Goal: Task Accomplishment & Management: Use online tool/utility

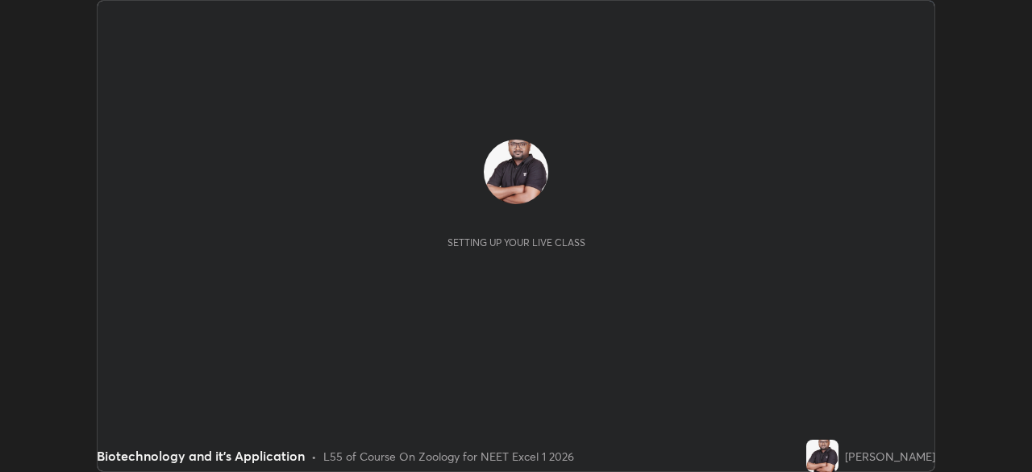
scroll to position [472, 1032]
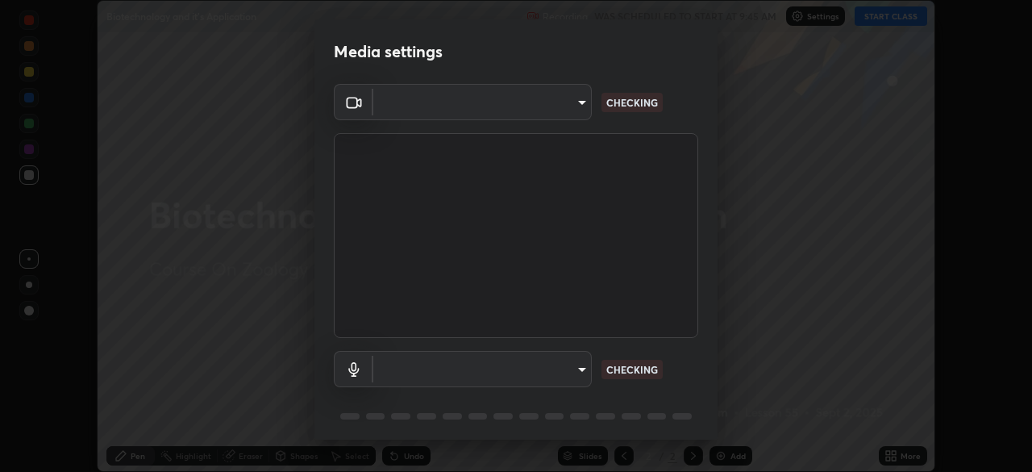
type input "f7a3972b1aa4ccc2bb278f1e0e3147348a18408e8ce32c2dd239d99c5c07823a"
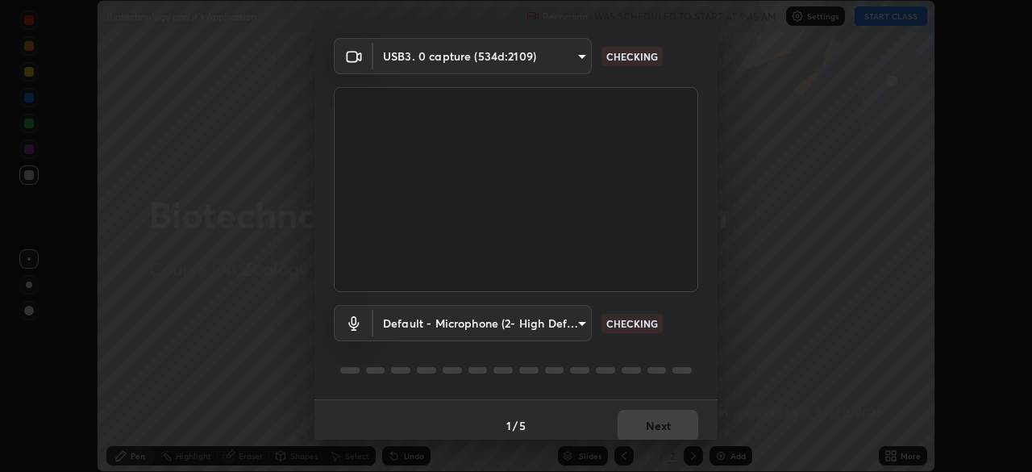
scroll to position [46, 0]
click at [523, 321] on body "Erase all Biotechnology and it's Application Recording WAS SCHEDULED TO START A…" at bounding box center [516, 236] width 1032 height 472
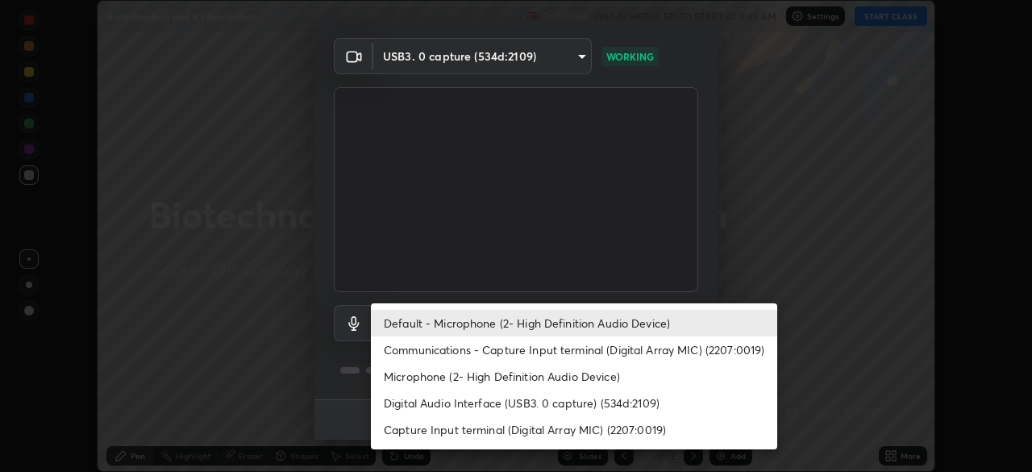
click at [536, 348] on li "Communications - Capture Input terminal (Digital Array MIC) (2207:0019)" at bounding box center [574, 349] width 407 height 27
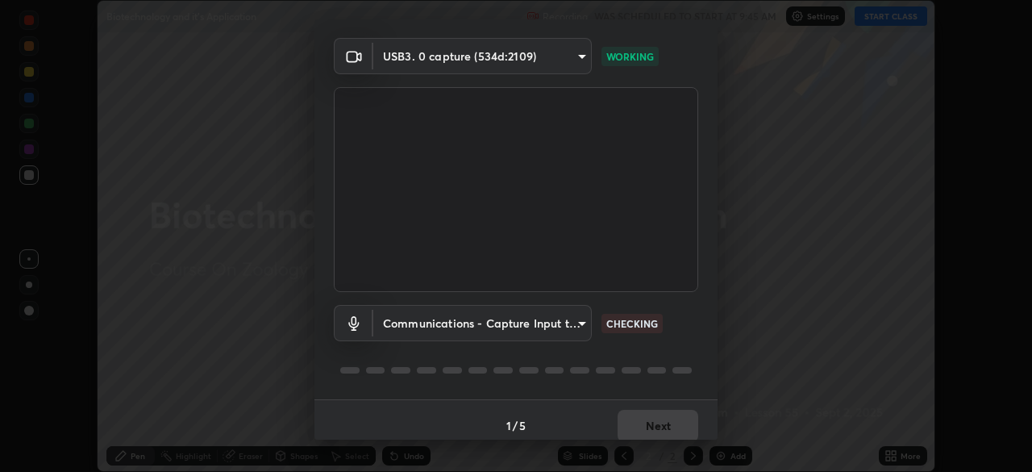
click at [536, 327] on body "Erase all Biotechnology and it's Application Recording WAS SCHEDULED TO START A…" at bounding box center [516, 236] width 1032 height 472
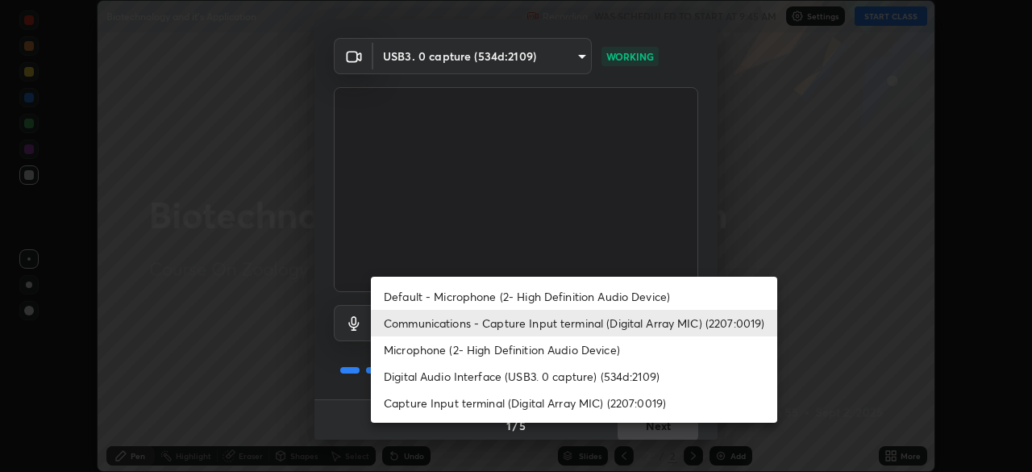
click at [540, 302] on li "Default - Microphone (2- High Definition Audio Device)" at bounding box center [574, 296] width 407 height 27
type input "default"
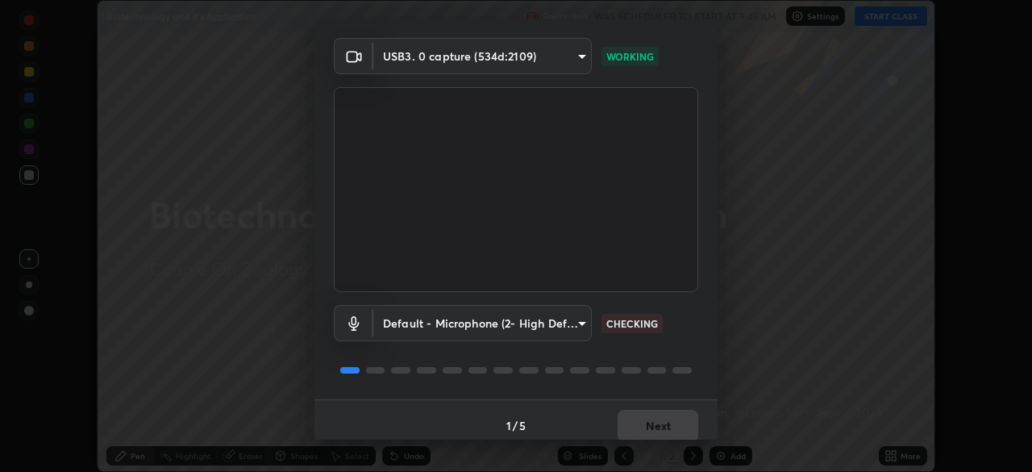
scroll to position [57, 0]
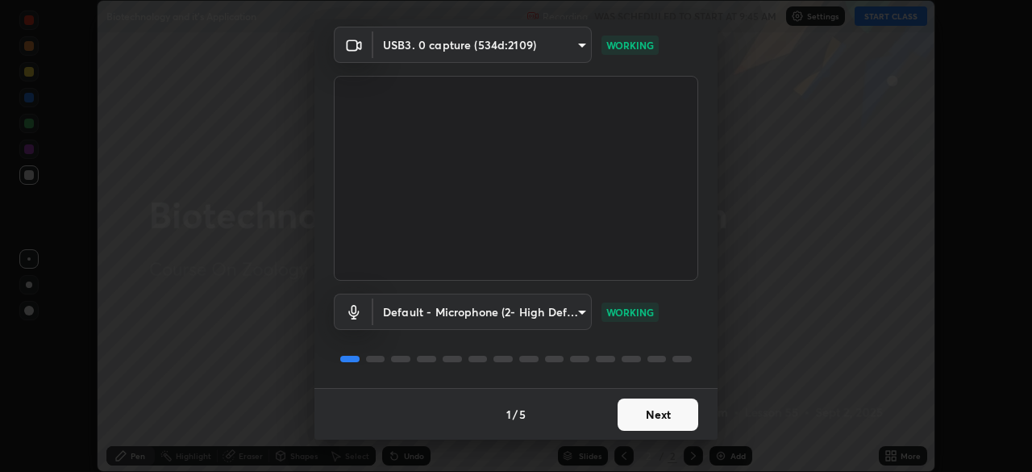
click at [654, 418] on button "Next" at bounding box center [658, 414] width 81 height 32
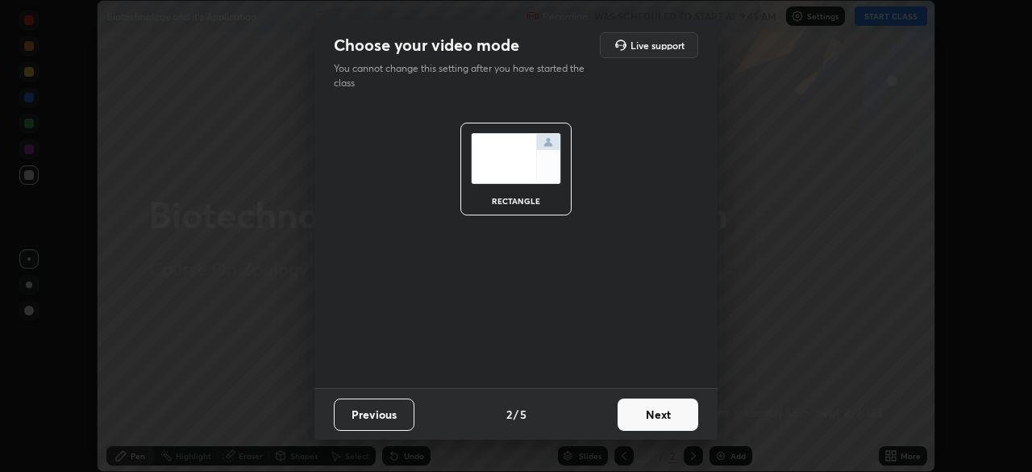
scroll to position [0, 0]
click at [669, 421] on button "Next" at bounding box center [658, 414] width 81 height 32
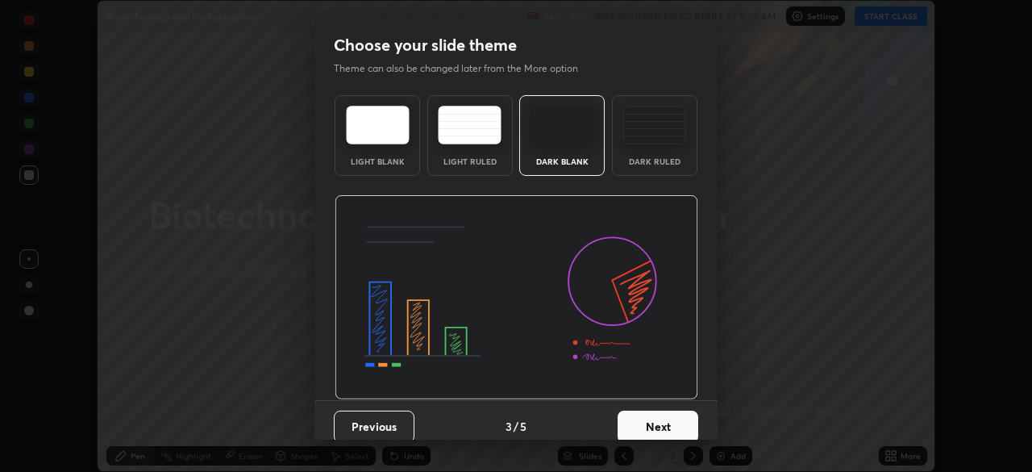
click at [640, 157] on div "Dark Ruled" at bounding box center [655, 161] width 65 height 8
click at [653, 419] on button "Next" at bounding box center [658, 427] width 81 height 32
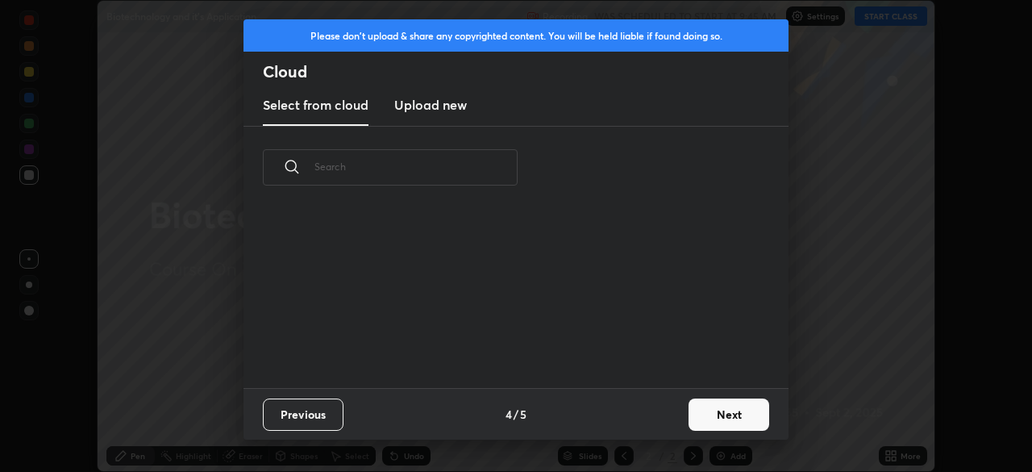
click at [694, 412] on button "Next" at bounding box center [729, 414] width 81 height 32
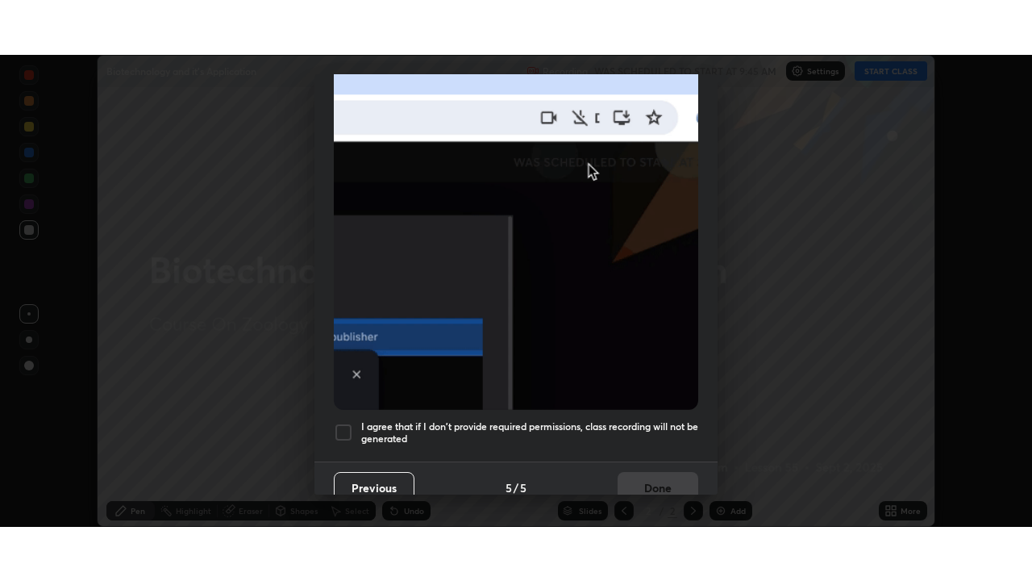
scroll to position [386, 0]
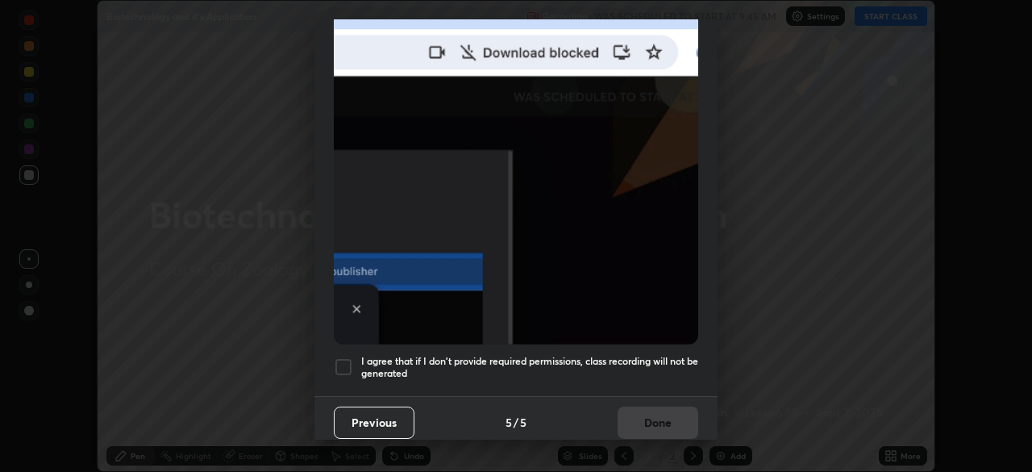
click at [557, 369] on h5 "I agree that if I don't provide required permissions, class recording will not …" at bounding box center [529, 367] width 337 height 25
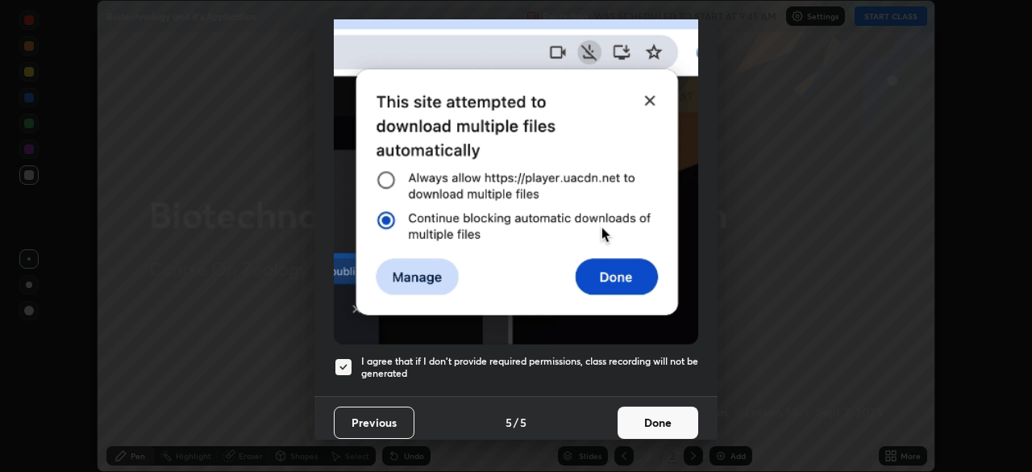
click at [645, 421] on button "Done" at bounding box center [658, 423] width 81 height 32
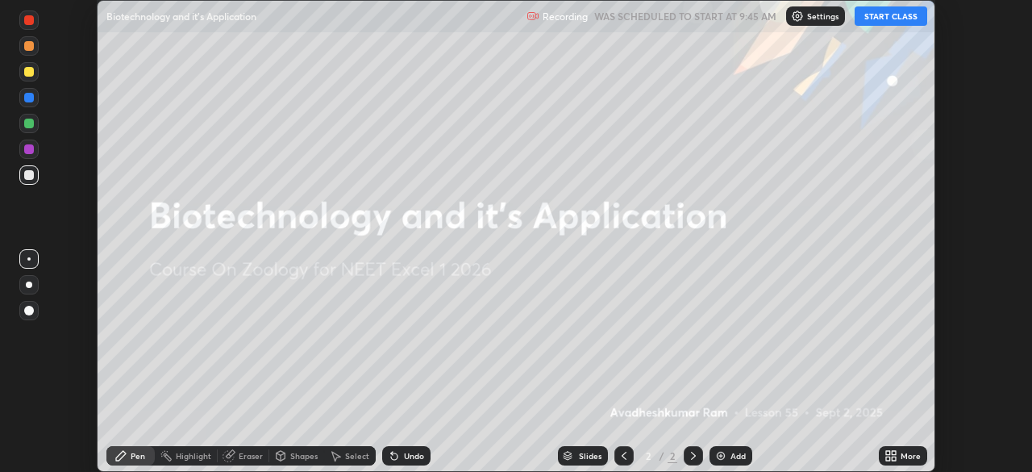
click at [886, 16] on button "START CLASS" at bounding box center [891, 15] width 73 height 19
click at [891, 460] on icon at bounding box center [891, 455] width 13 height 13
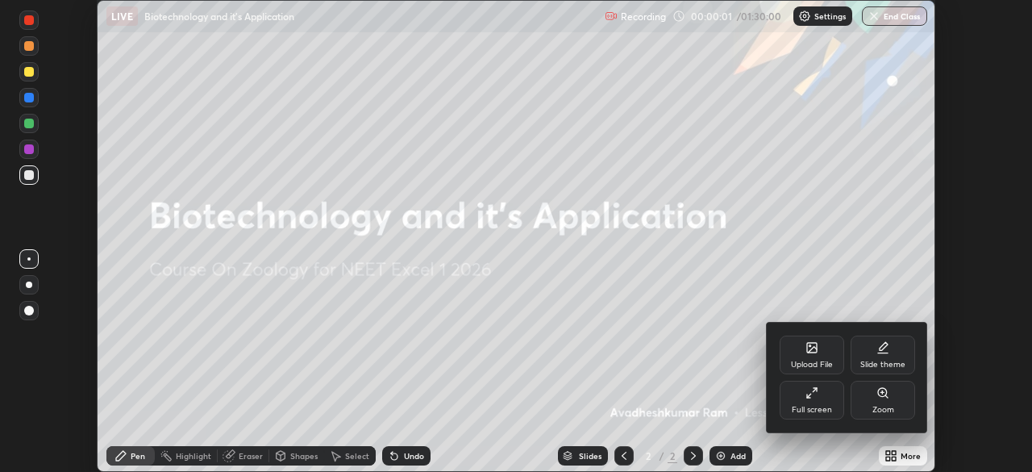
click at [822, 398] on div "Full screen" at bounding box center [812, 400] width 65 height 39
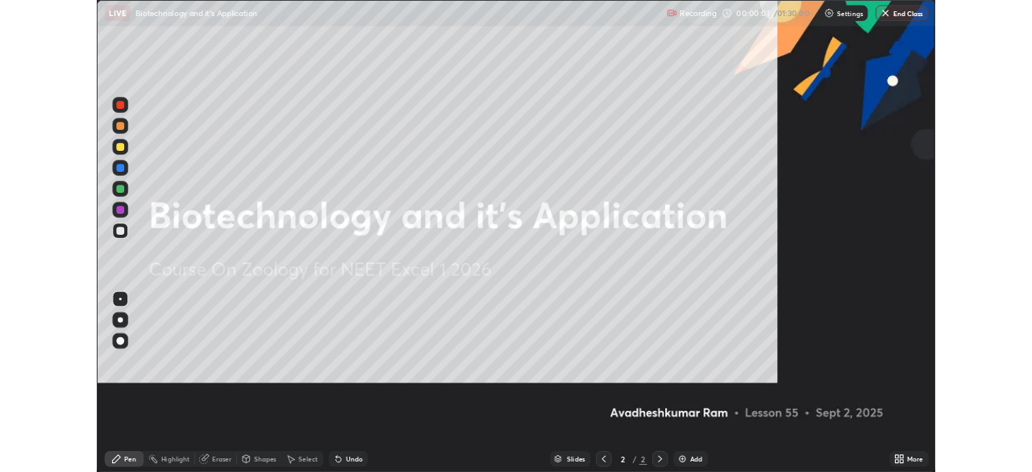
scroll to position [581, 1032]
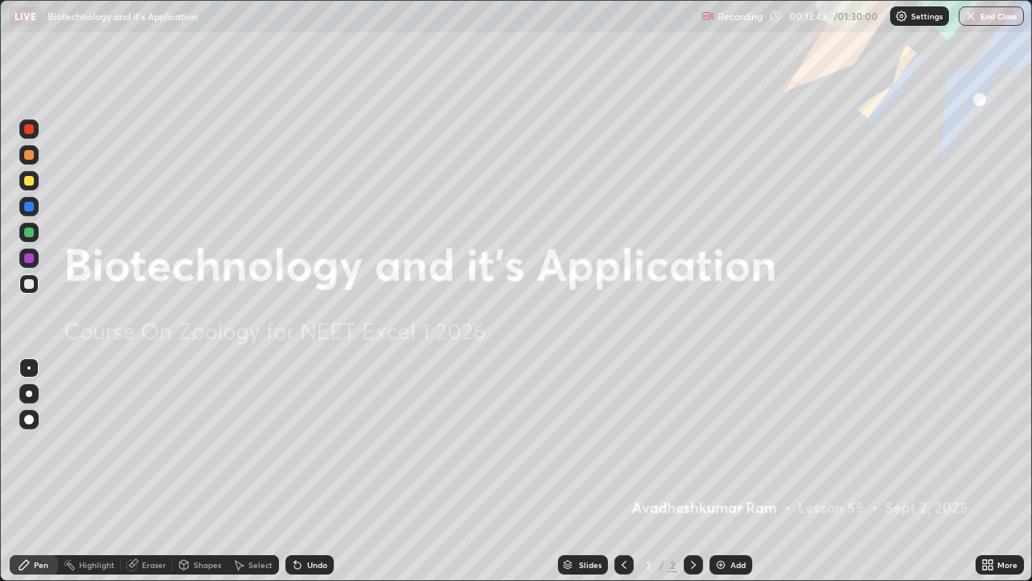
click at [993, 471] on icon at bounding box center [988, 564] width 13 height 13
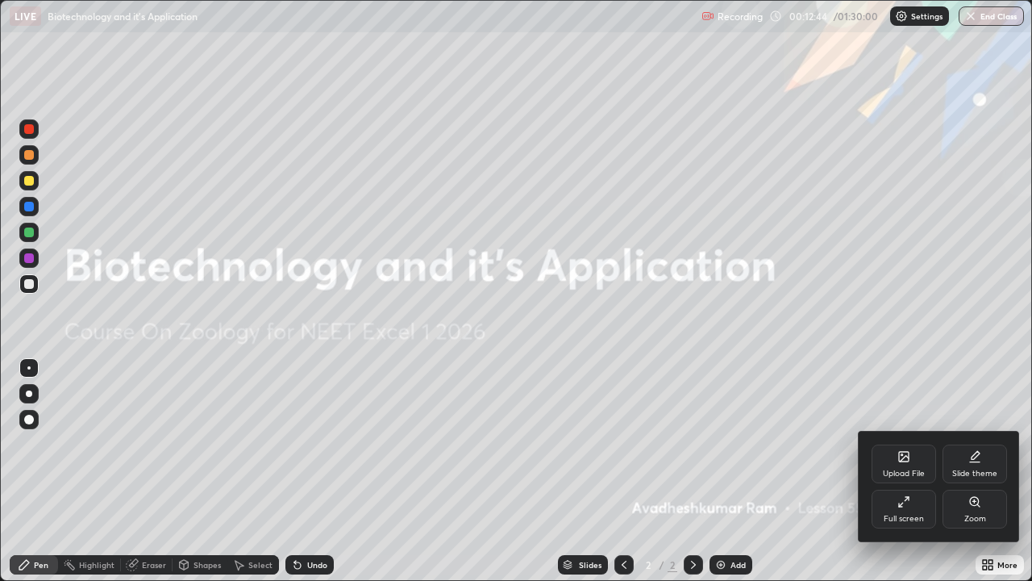
click at [893, 471] on div "Full screen" at bounding box center [904, 509] width 65 height 39
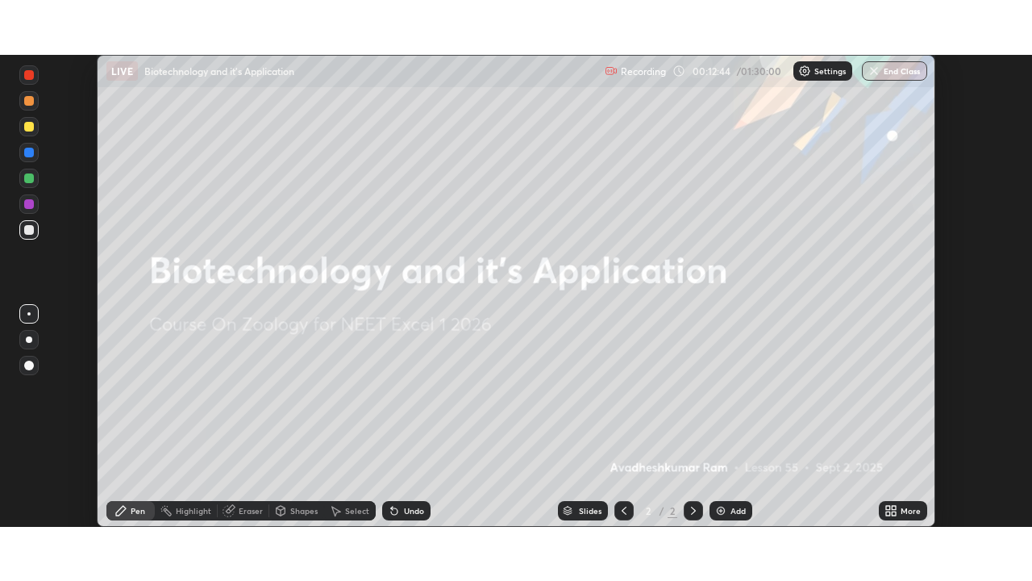
scroll to position [80187, 79627]
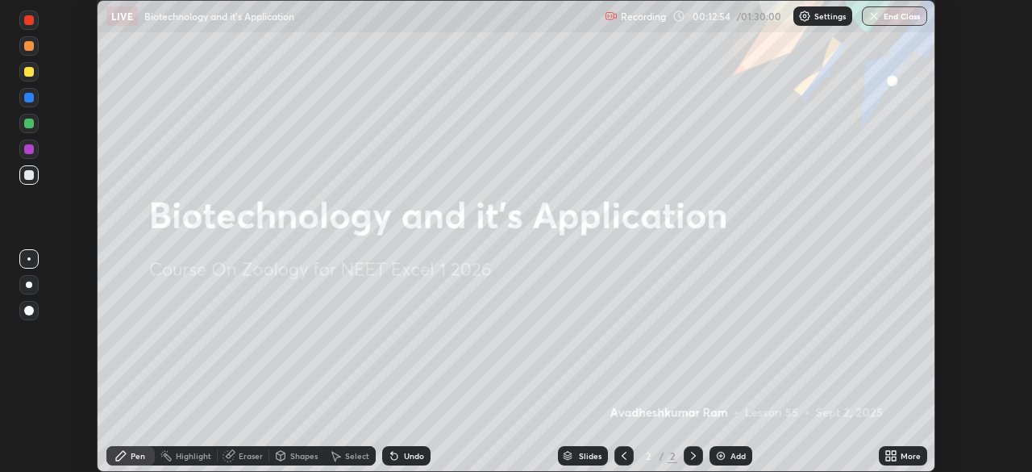
click at [887, 452] on icon at bounding box center [888, 453] width 4 height 4
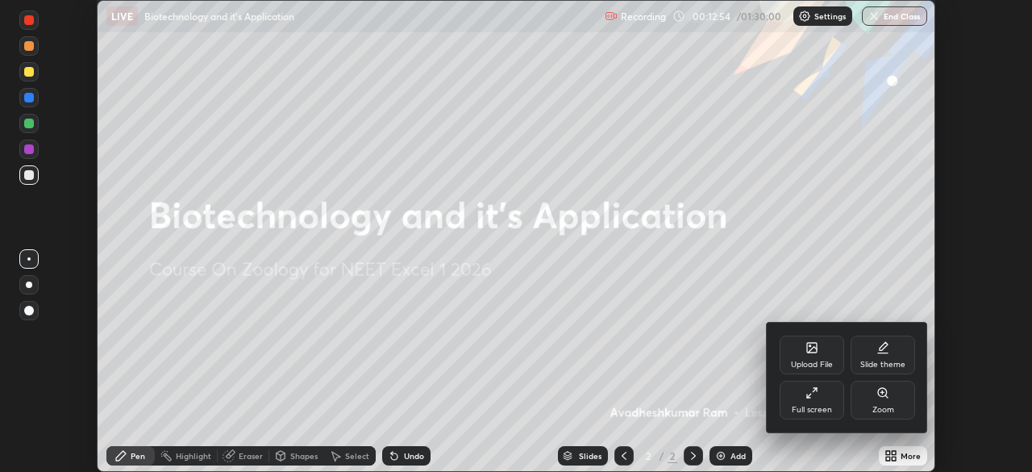
click at [815, 390] on icon at bounding box center [815, 390] width 4 height 4
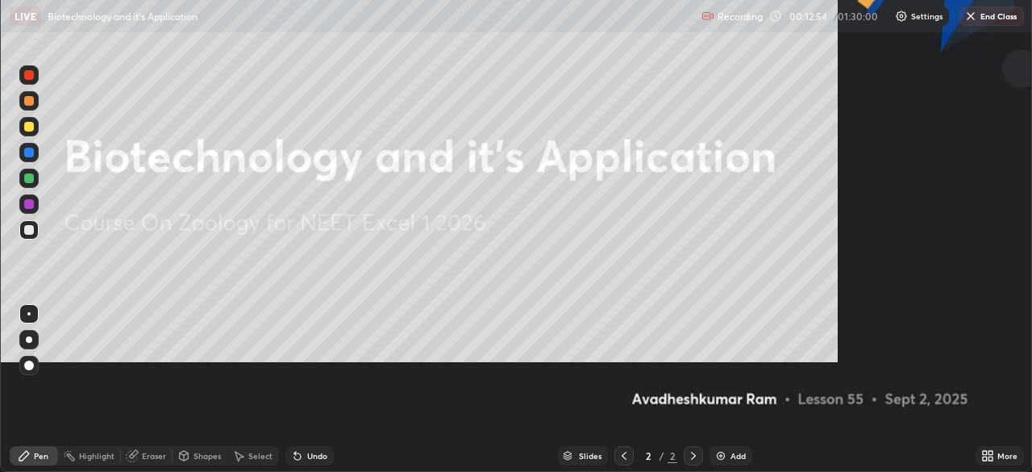
scroll to position [581, 1032]
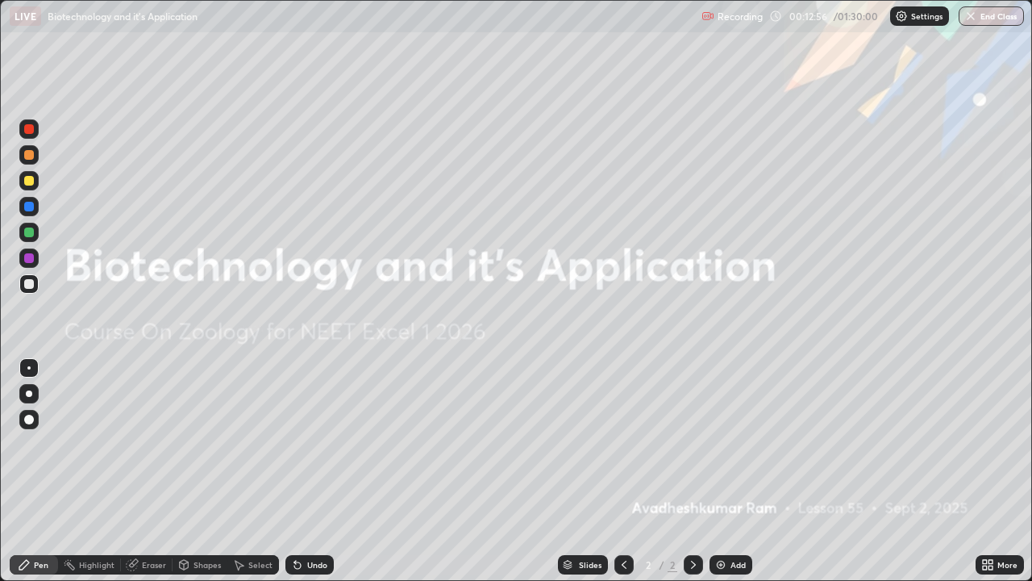
click at [724, 471] on img at bounding box center [721, 564] width 13 height 13
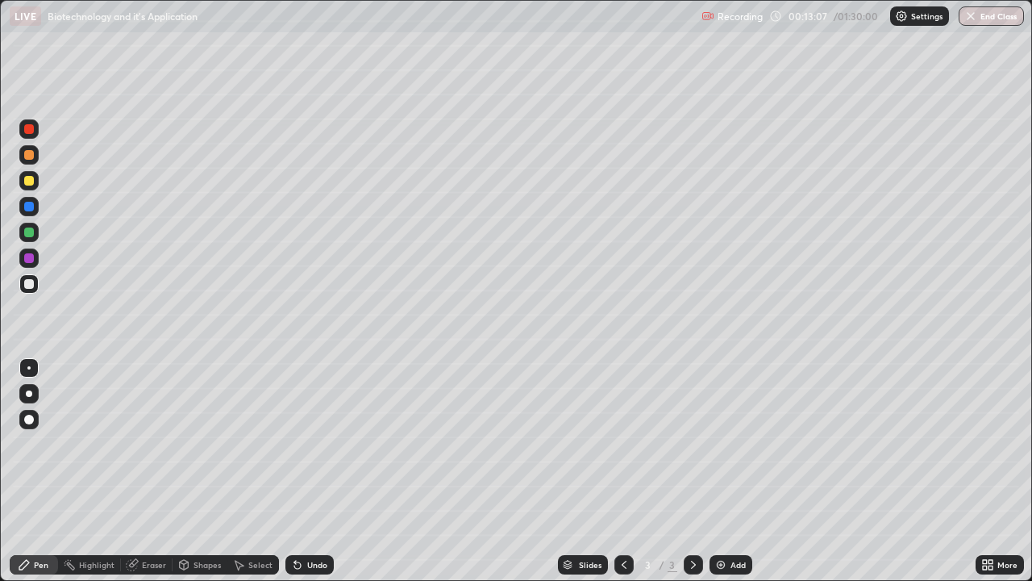
click at [26, 183] on div at bounding box center [29, 181] width 10 height 10
click at [147, 471] on div "Eraser" at bounding box center [154, 565] width 24 height 8
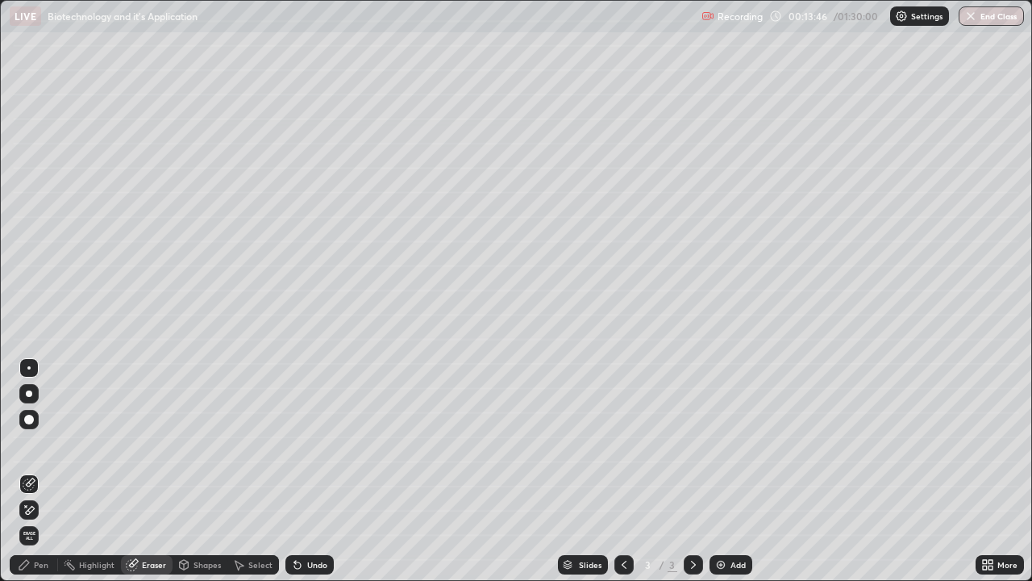
click at [40, 471] on div "Pen" at bounding box center [41, 565] width 15 height 8
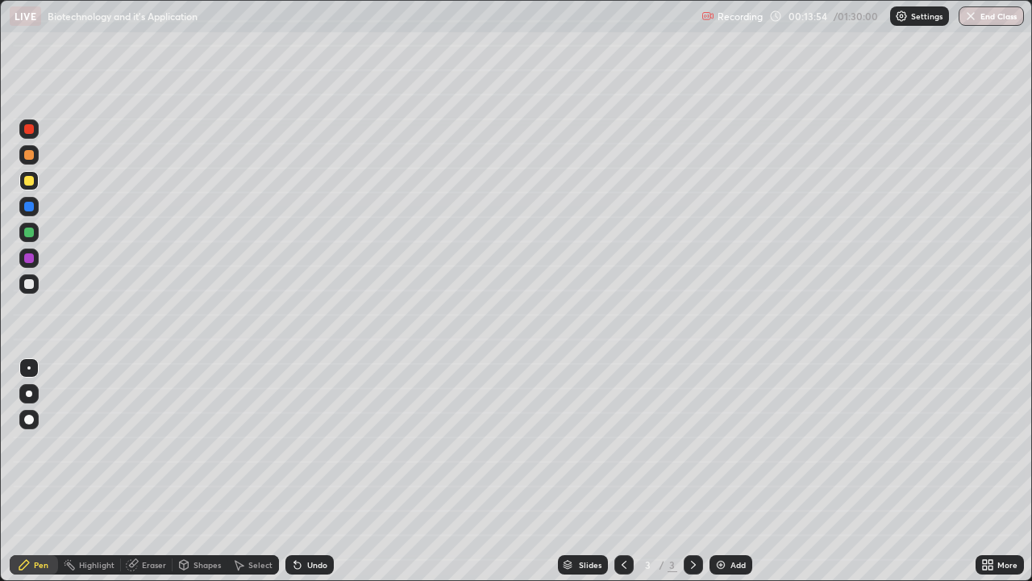
click at [303, 471] on div "Undo" at bounding box center [310, 564] width 48 height 19
click at [27, 284] on div at bounding box center [29, 284] width 10 height 10
click at [295, 471] on icon at bounding box center [297, 565] width 6 height 6
click at [302, 471] on div "Undo" at bounding box center [310, 564] width 48 height 19
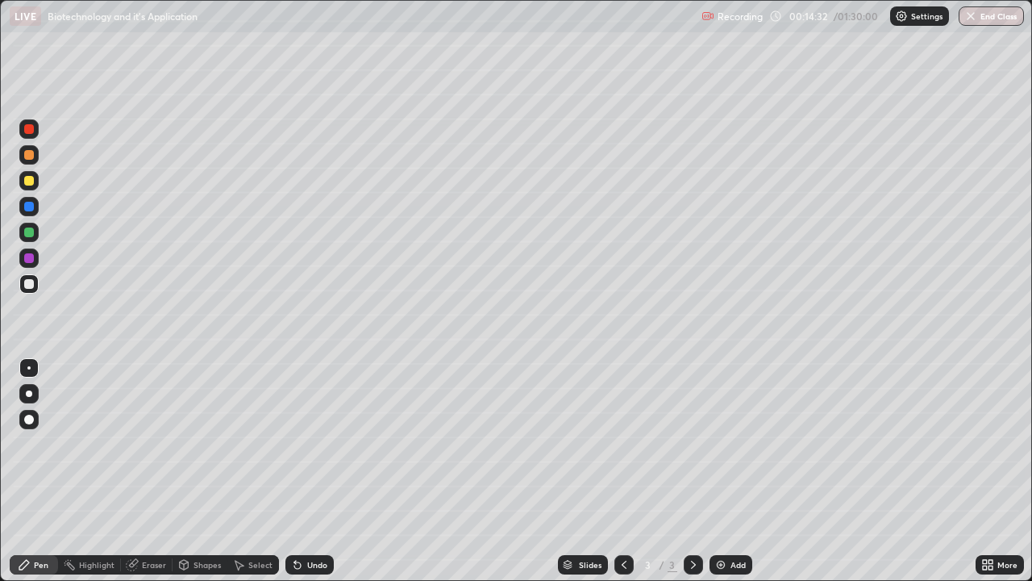
click at [302, 471] on div "Undo" at bounding box center [310, 564] width 48 height 19
click at [295, 471] on icon at bounding box center [297, 565] width 6 height 6
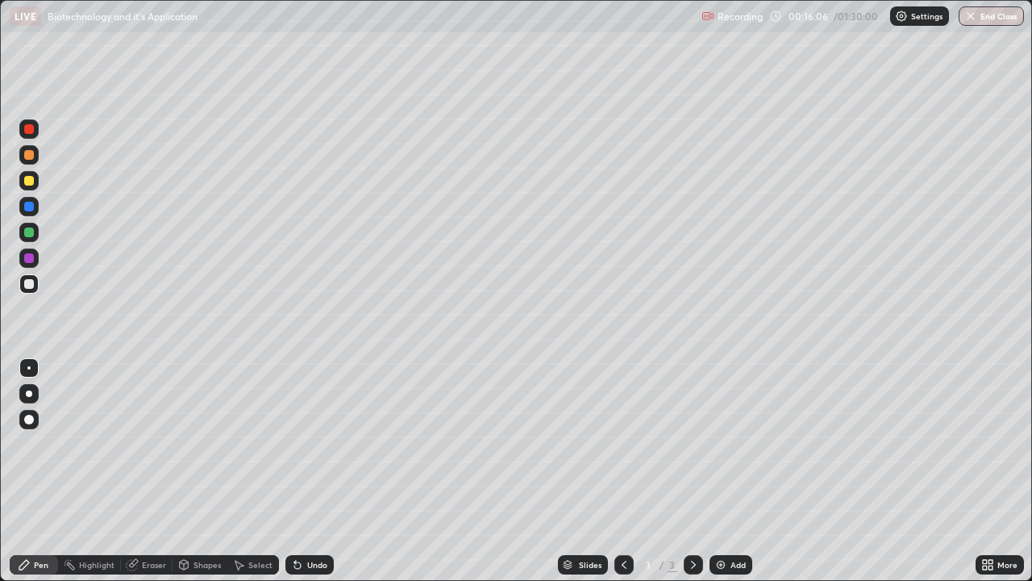
click at [28, 154] on div at bounding box center [29, 155] width 10 height 10
click at [989, 471] on icon at bounding box center [991, 567] width 4 height 4
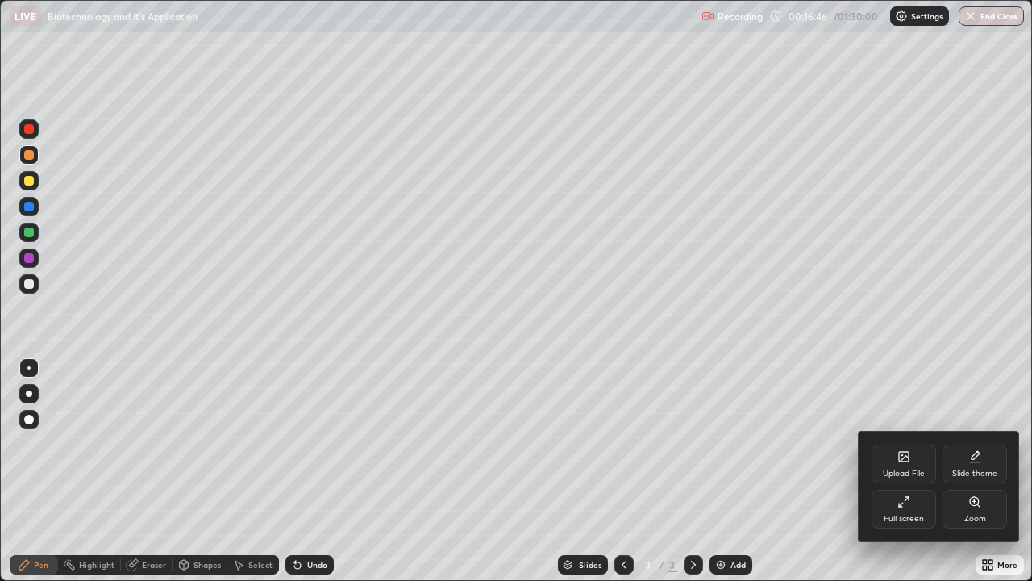
click at [899, 471] on icon at bounding box center [901, 505] width 4 height 4
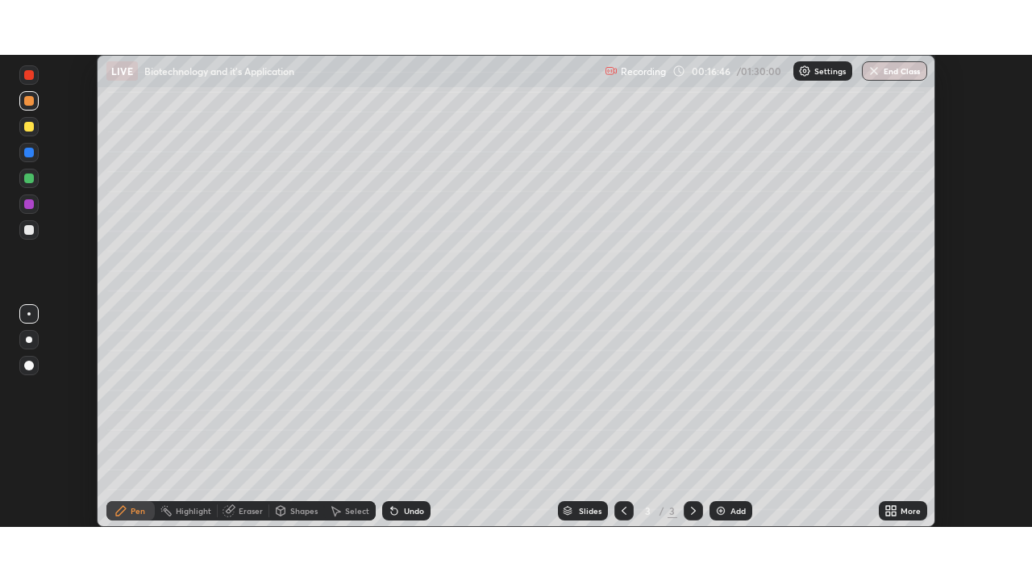
scroll to position [80187, 79627]
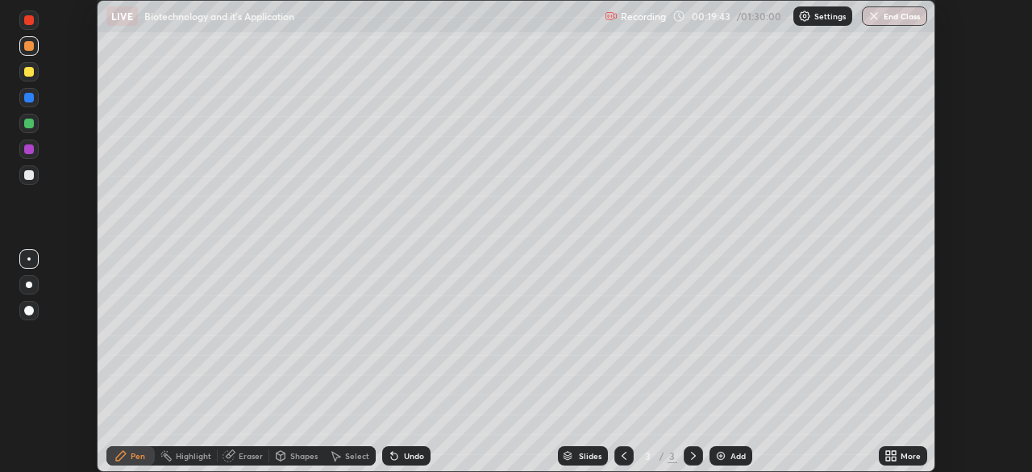
click at [888, 452] on icon at bounding box center [888, 453] width 4 height 4
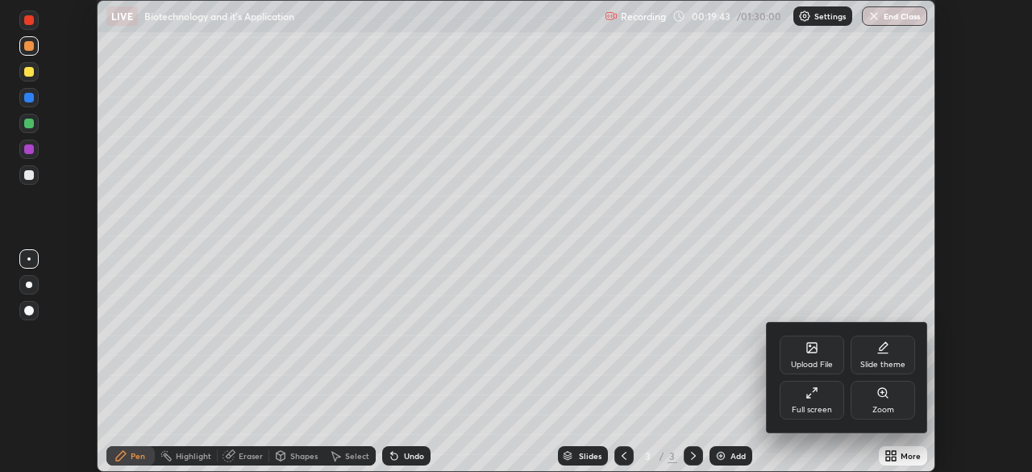
click at [822, 402] on div "Full screen" at bounding box center [812, 400] width 65 height 39
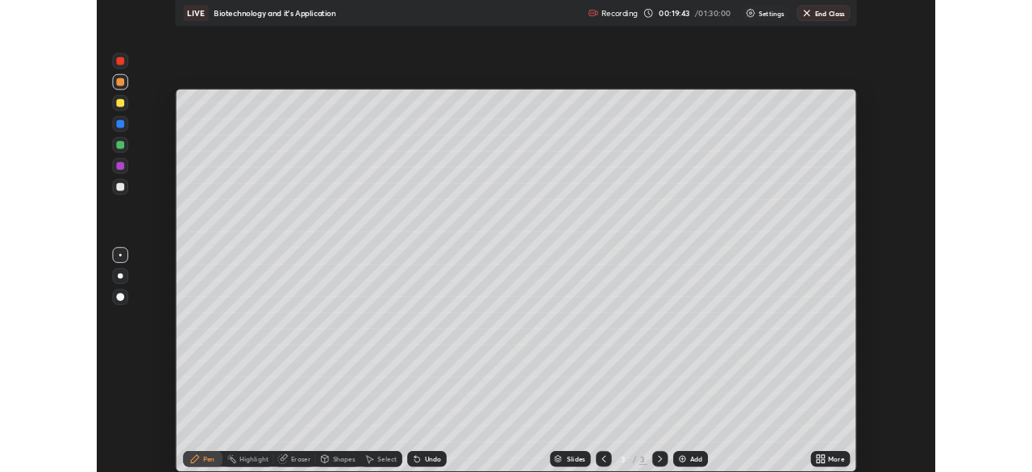
scroll to position [581, 1032]
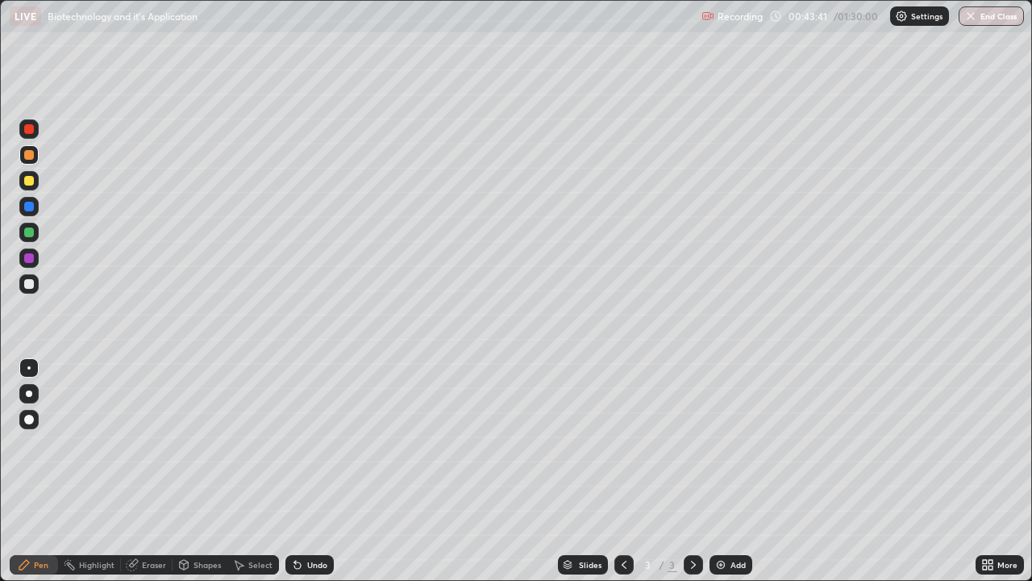
click at [985, 471] on icon at bounding box center [985, 567] width 4 height 4
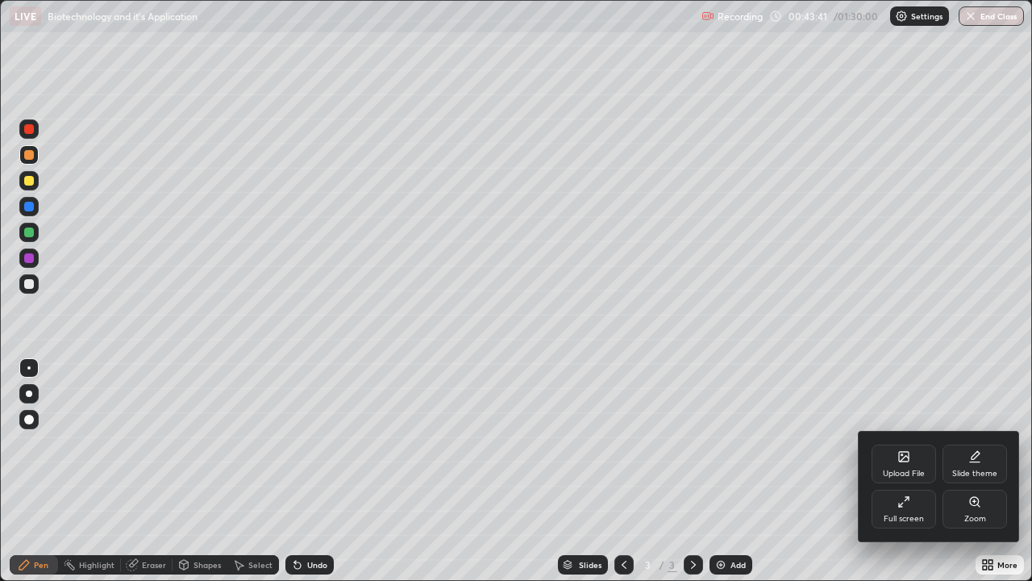
click at [893, 471] on div "Full screen" at bounding box center [904, 509] width 65 height 39
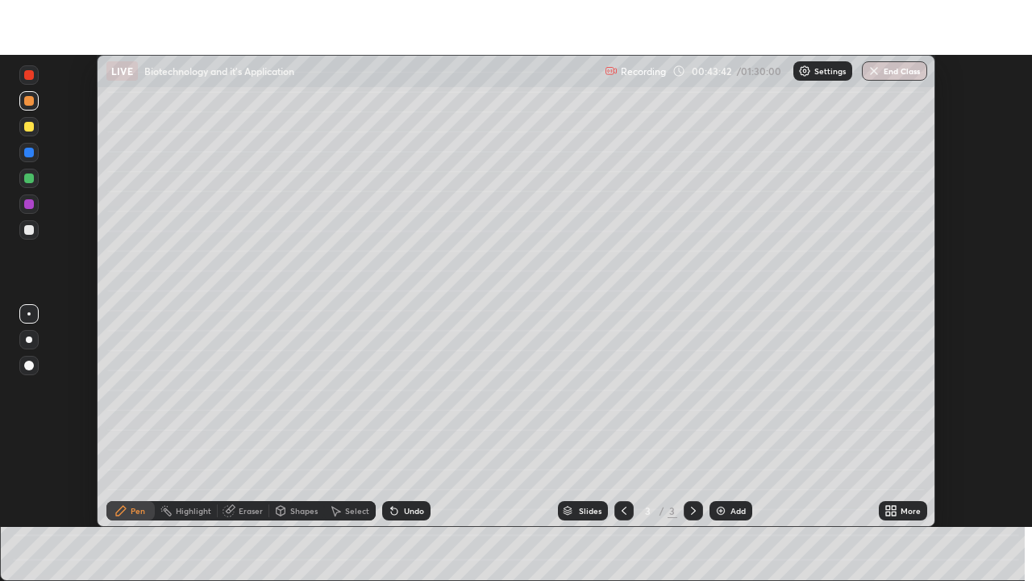
scroll to position [80187, 79627]
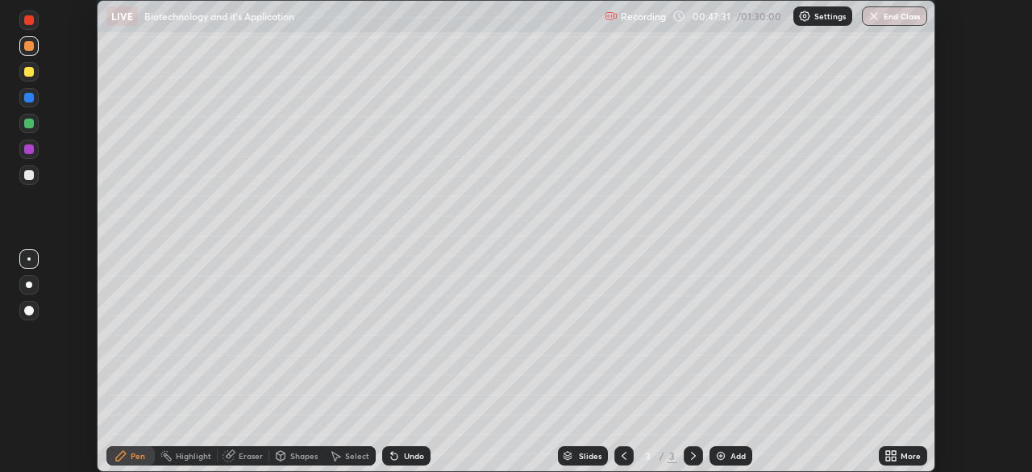
click at [886, 457] on icon at bounding box center [891, 455] width 13 height 13
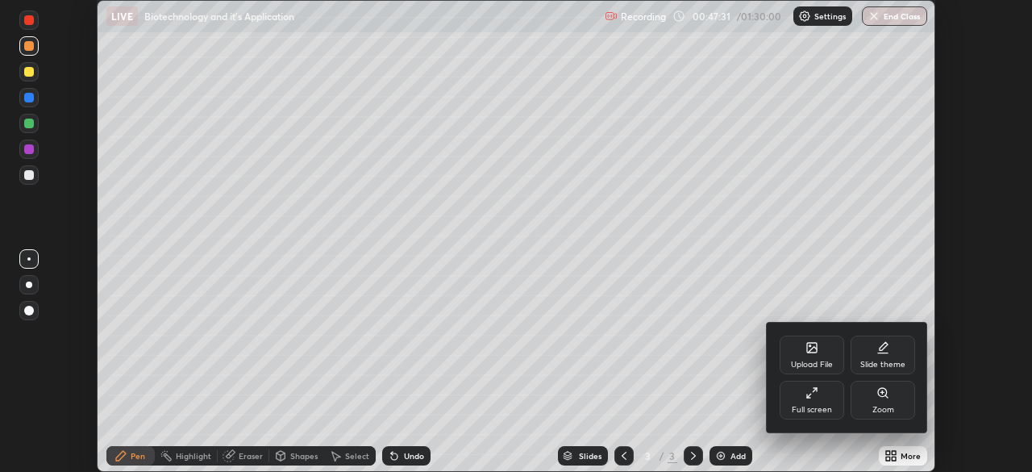
click at [808, 399] on div "Full screen" at bounding box center [812, 400] width 65 height 39
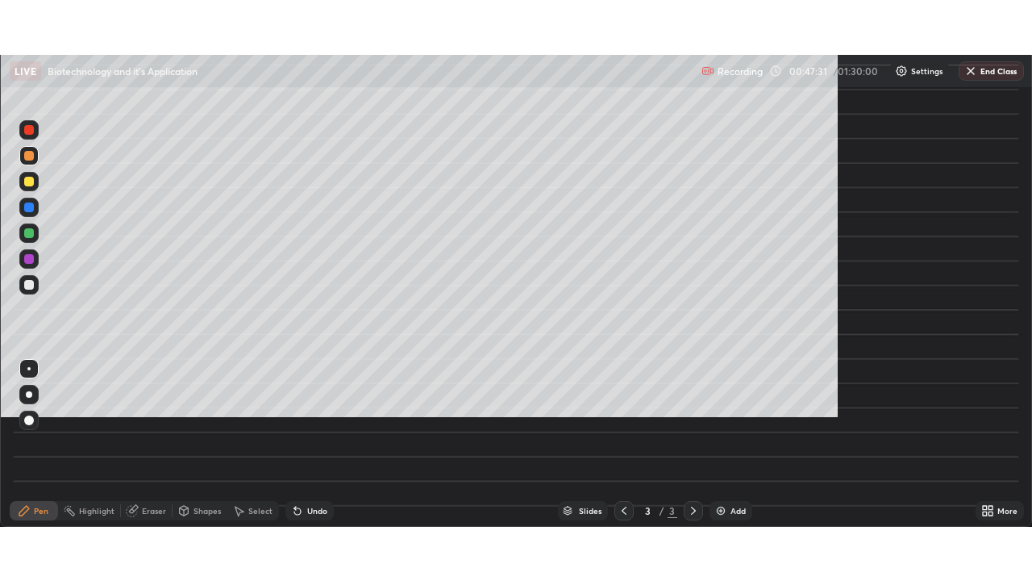
scroll to position [581, 1032]
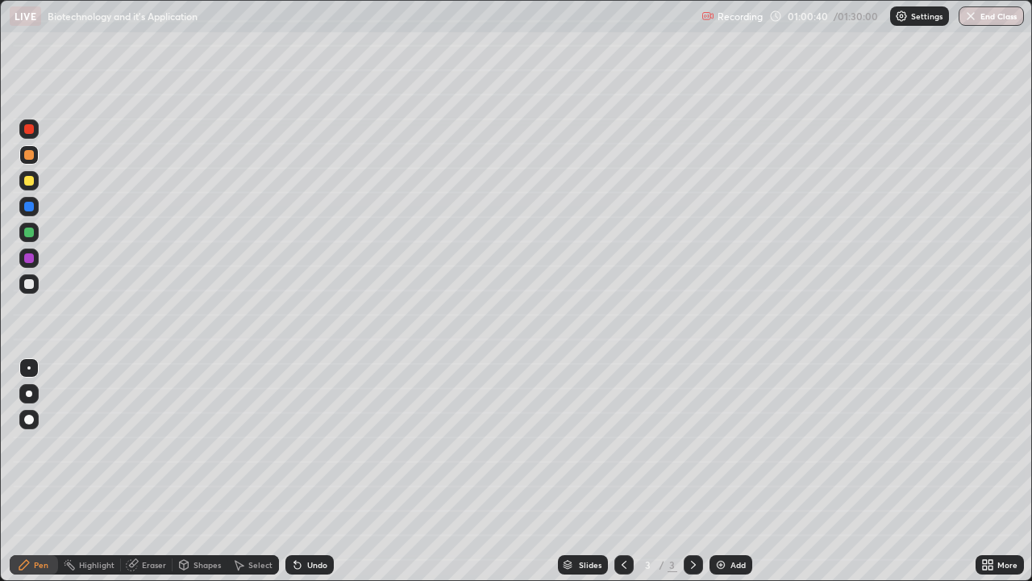
click at [996, 15] on button "End Class" at bounding box center [991, 15] width 65 height 19
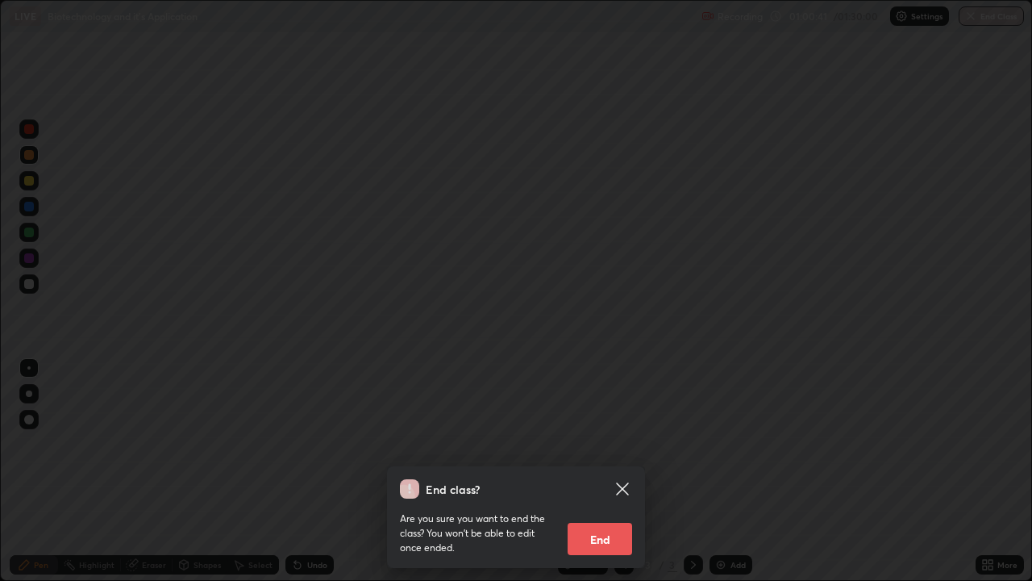
click at [609, 471] on button "End" at bounding box center [600, 539] width 65 height 32
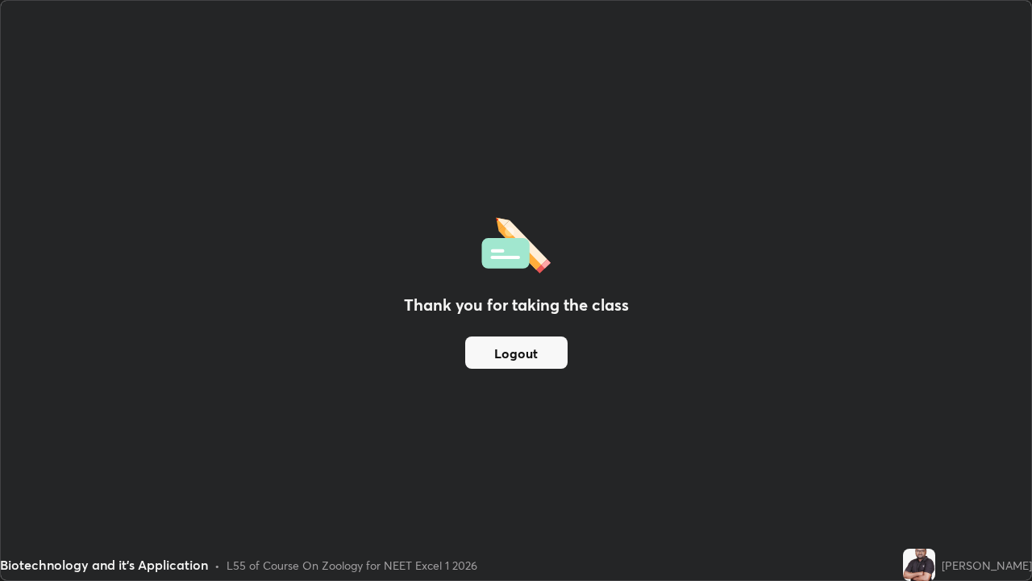
click at [554, 352] on button "Logout" at bounding box center [516, 352] width 102 height 32
